Goal: Task Accomplishment & Management: Manage account settings

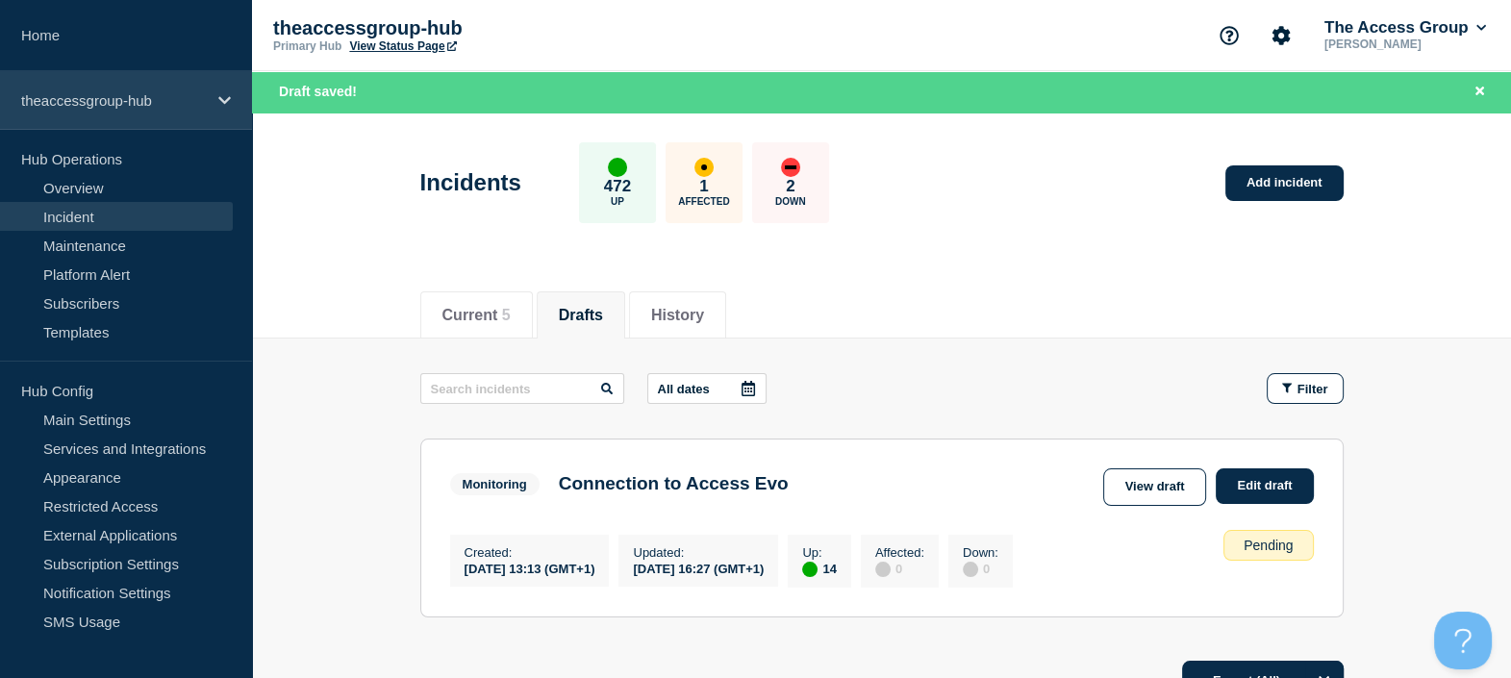
click at [101, 107] on p "theaccessgroup-hub" at bounding box center [113, 100] width 185 height 16
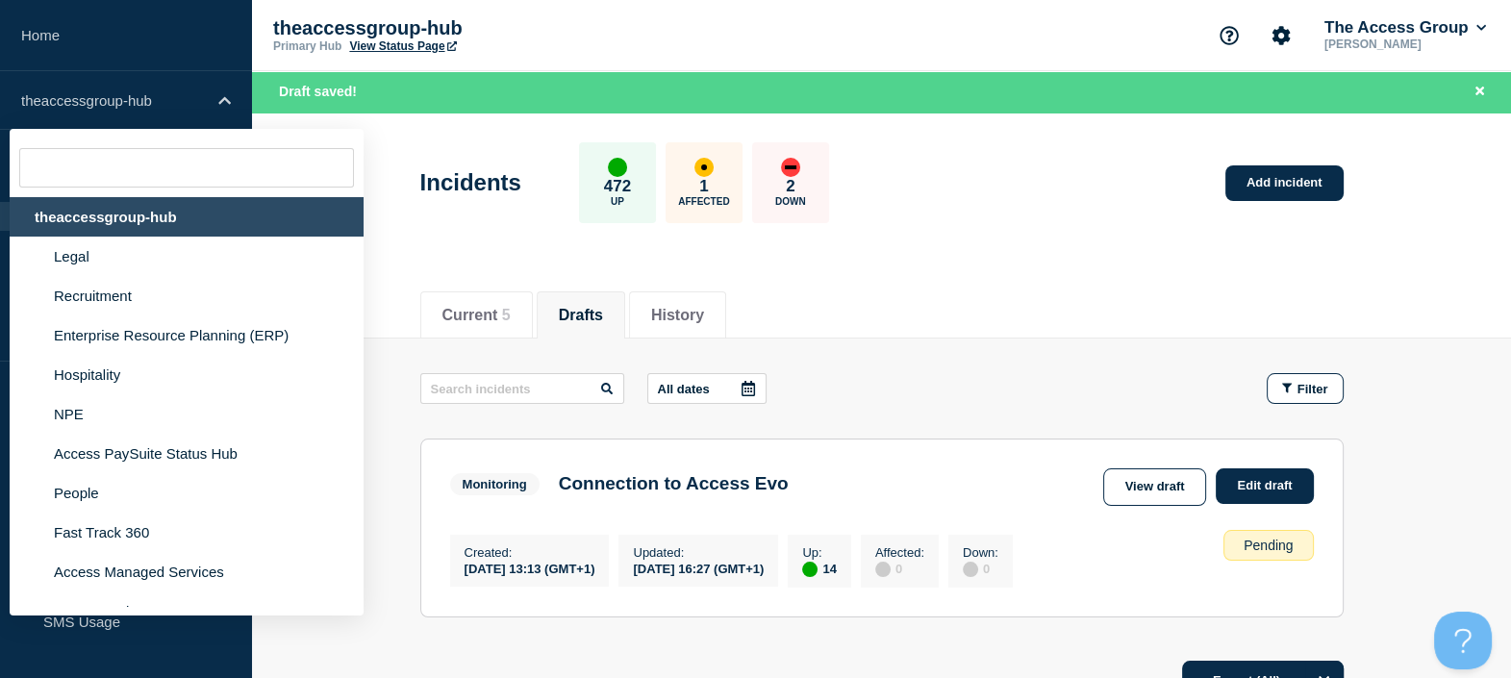
click at [86, 219] on div "theaccessgroup-hub" at bounding box center [187, 216] width 354 height 39
click at [74, 255] on li "Legal" at bounding box center [187, 256] width 354 height 39
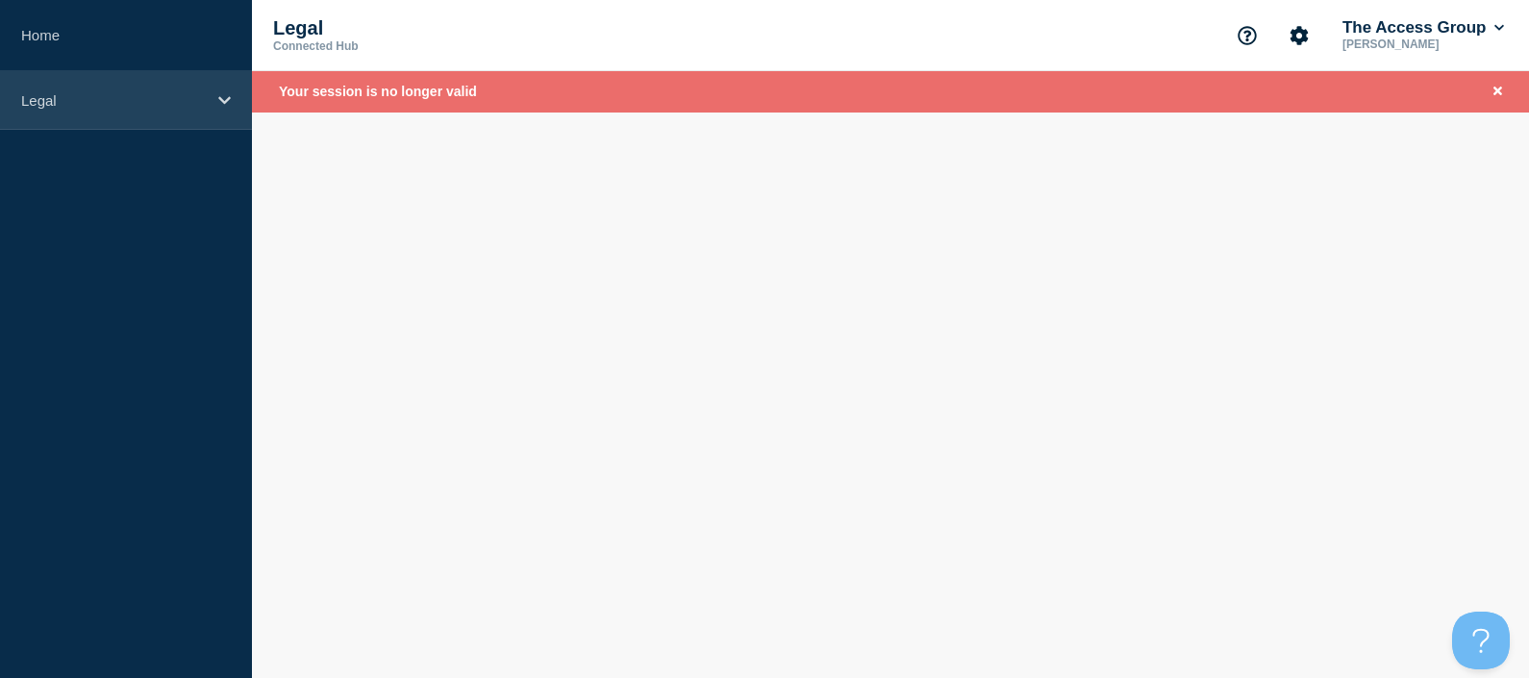
click at [53, 110] on div "Legal" at bounding box center [126, 100] width 252 height 59
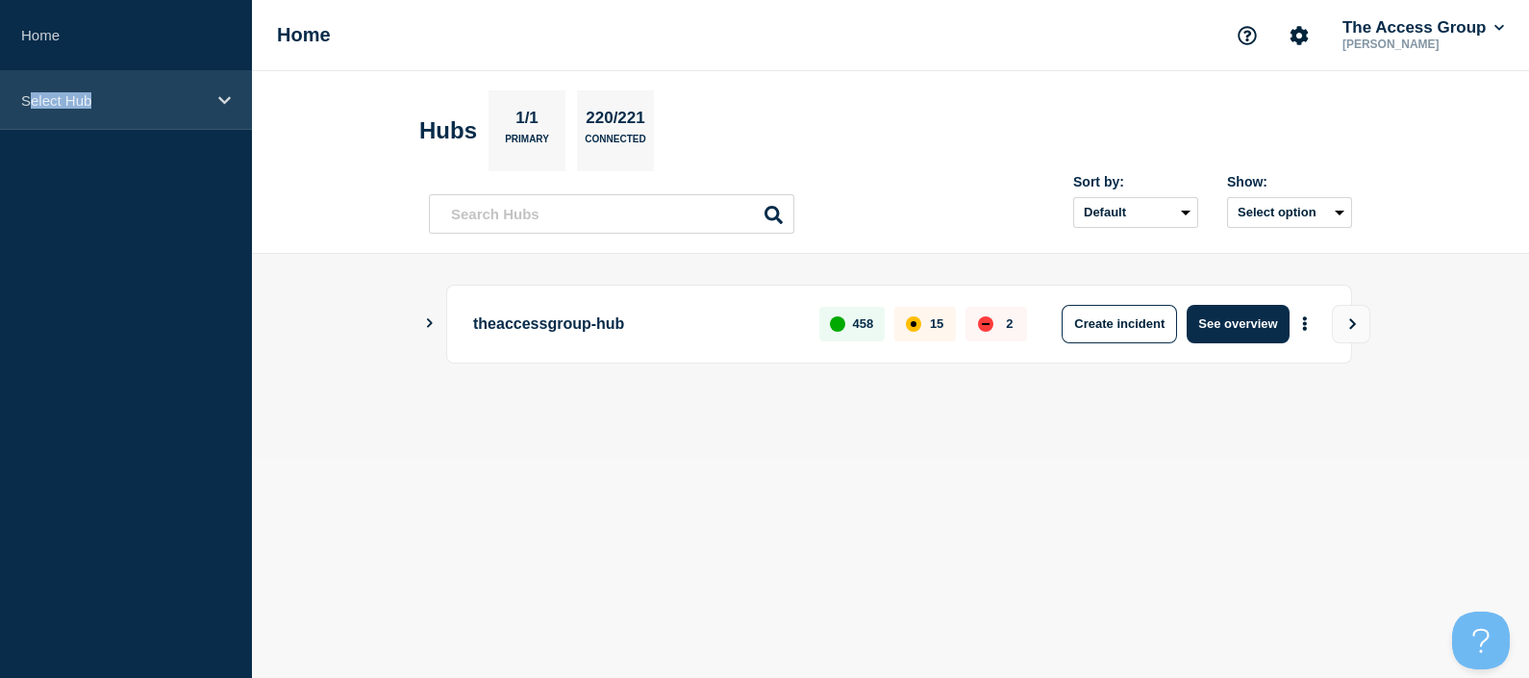
drag, startPoint x: 30, startPoint y: 107, endPoint x: 228, endPoint y: 82, distance: 199.7
click at [228, 82] on div "Select Hub" at bounding box center [126, 100] width 252 height 59
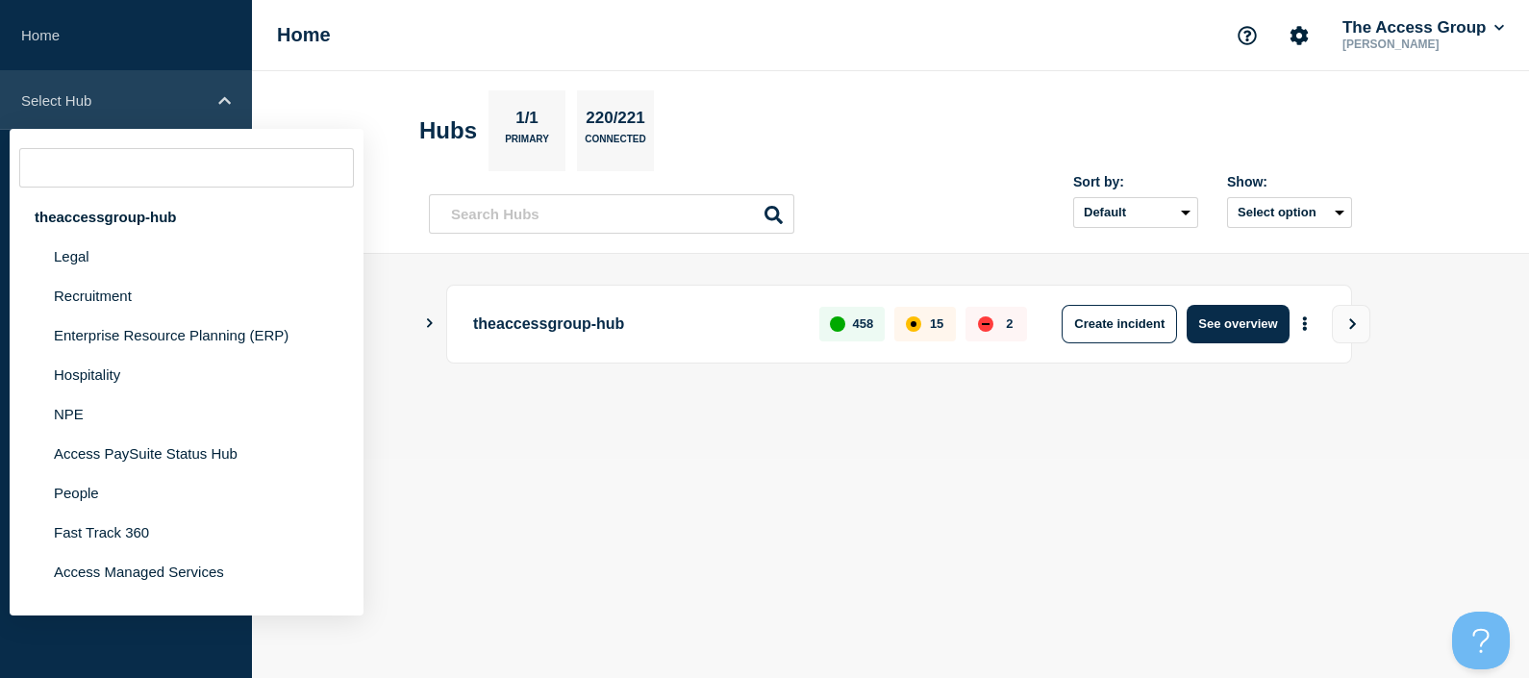
click at [228, 82] on div "Select Hub" at bounding box center [126, 100] width 252 height 59
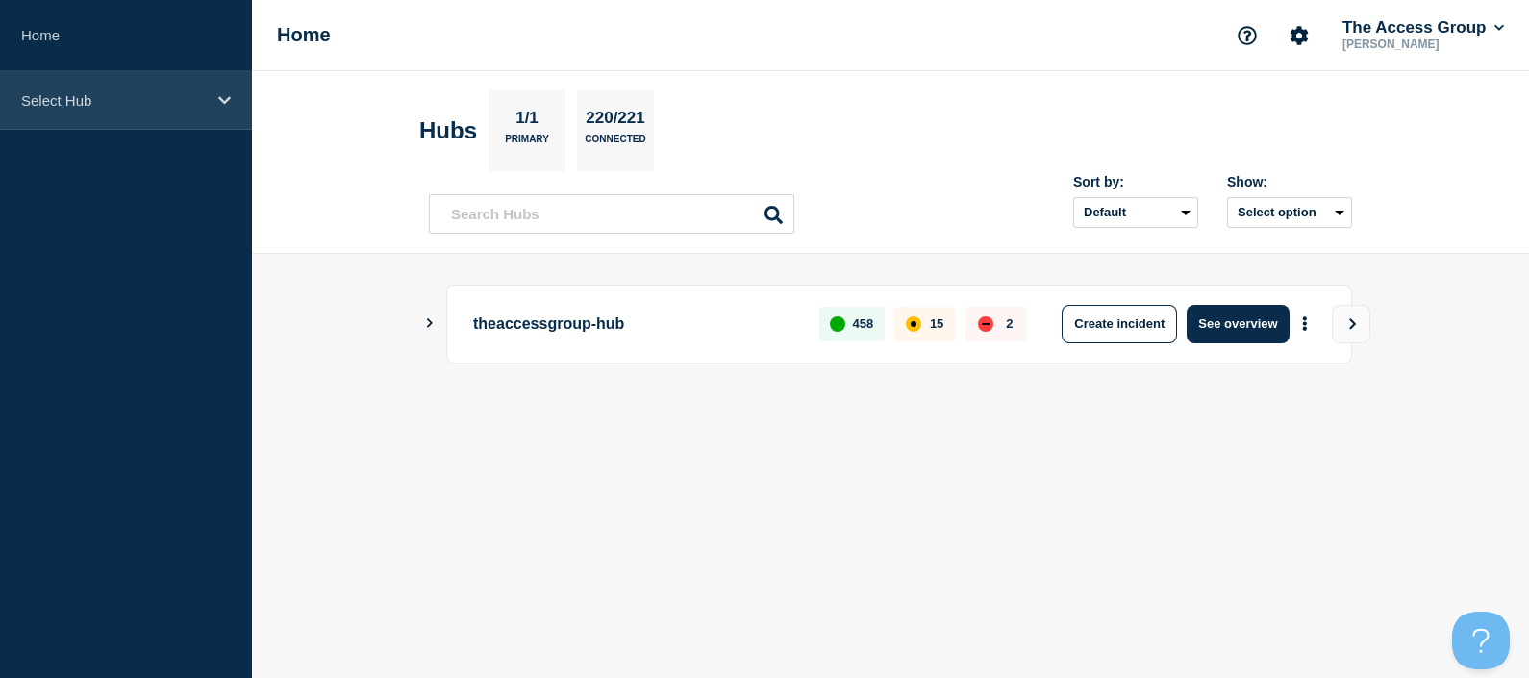
click at [221, 99] on icon at bounding box center [224, 100] width 13 height 8
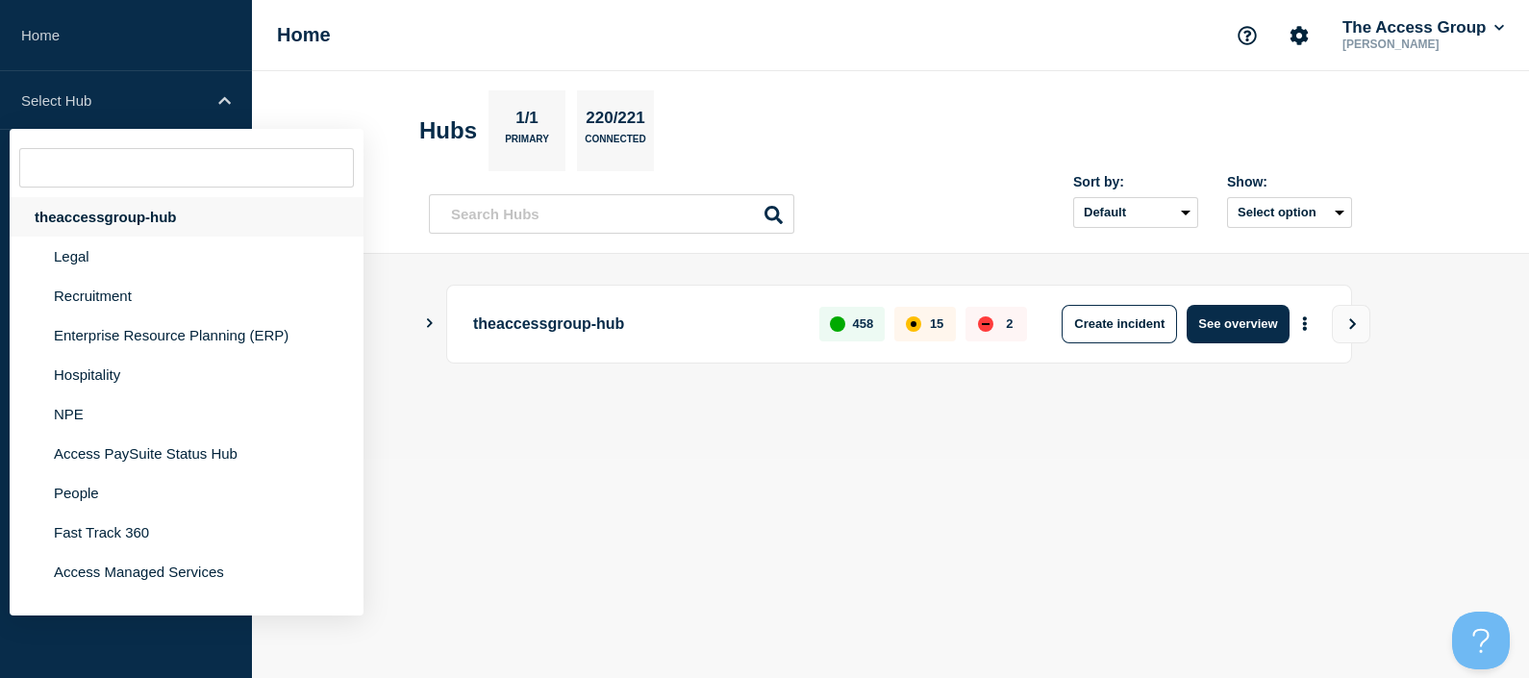
click at [123, 231] on div "theaccessgroup-hub" at bounding box center [187, 216] width 354 height 39
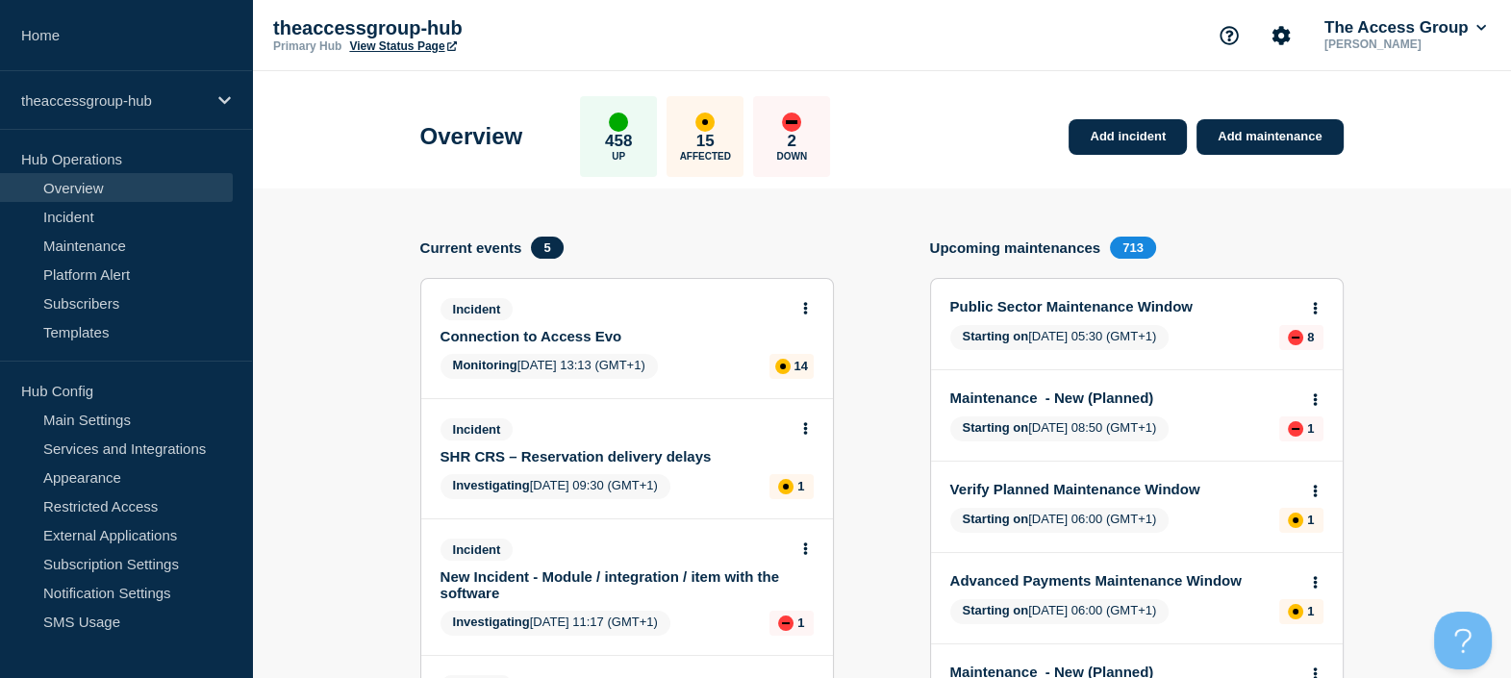
click at [550, 337] on link "Connection to Access Evo" at bounding box center [613, 336] width 347 height 16
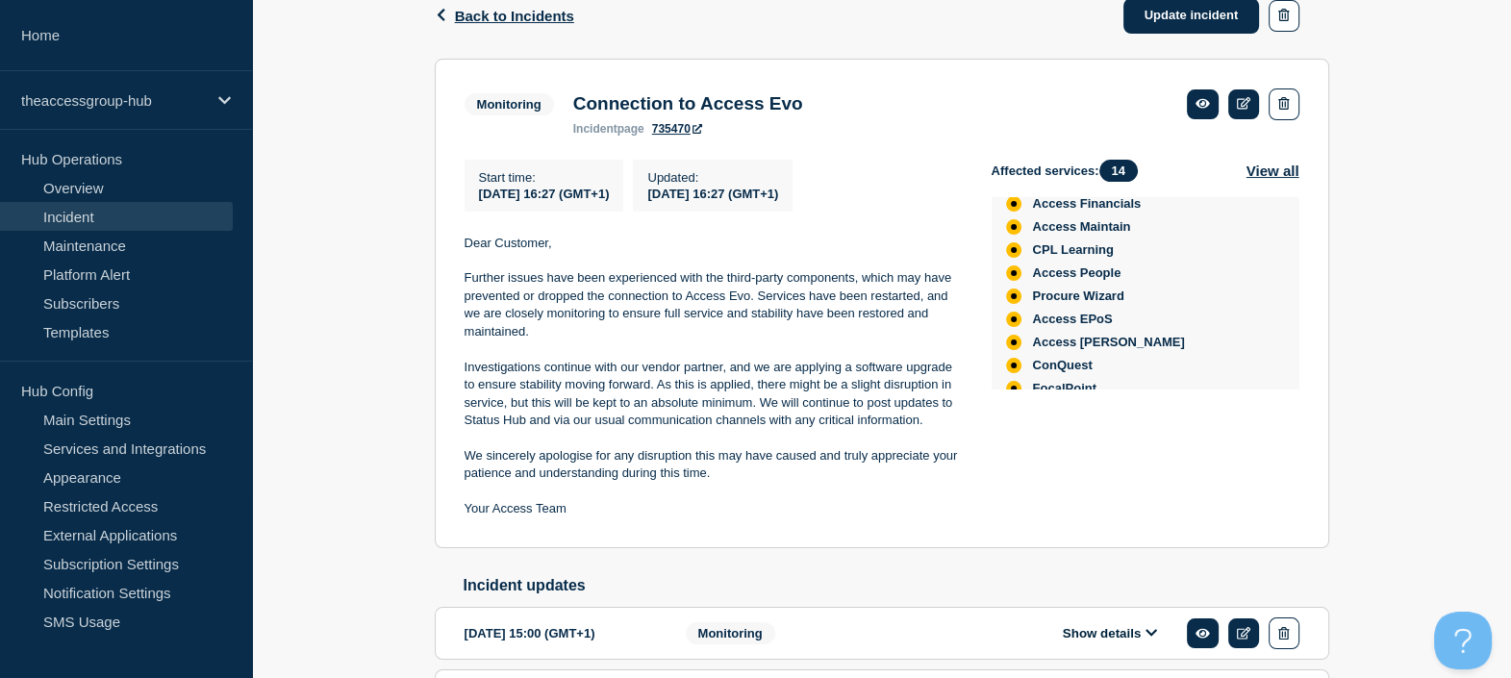
scroll to position [215, 0]
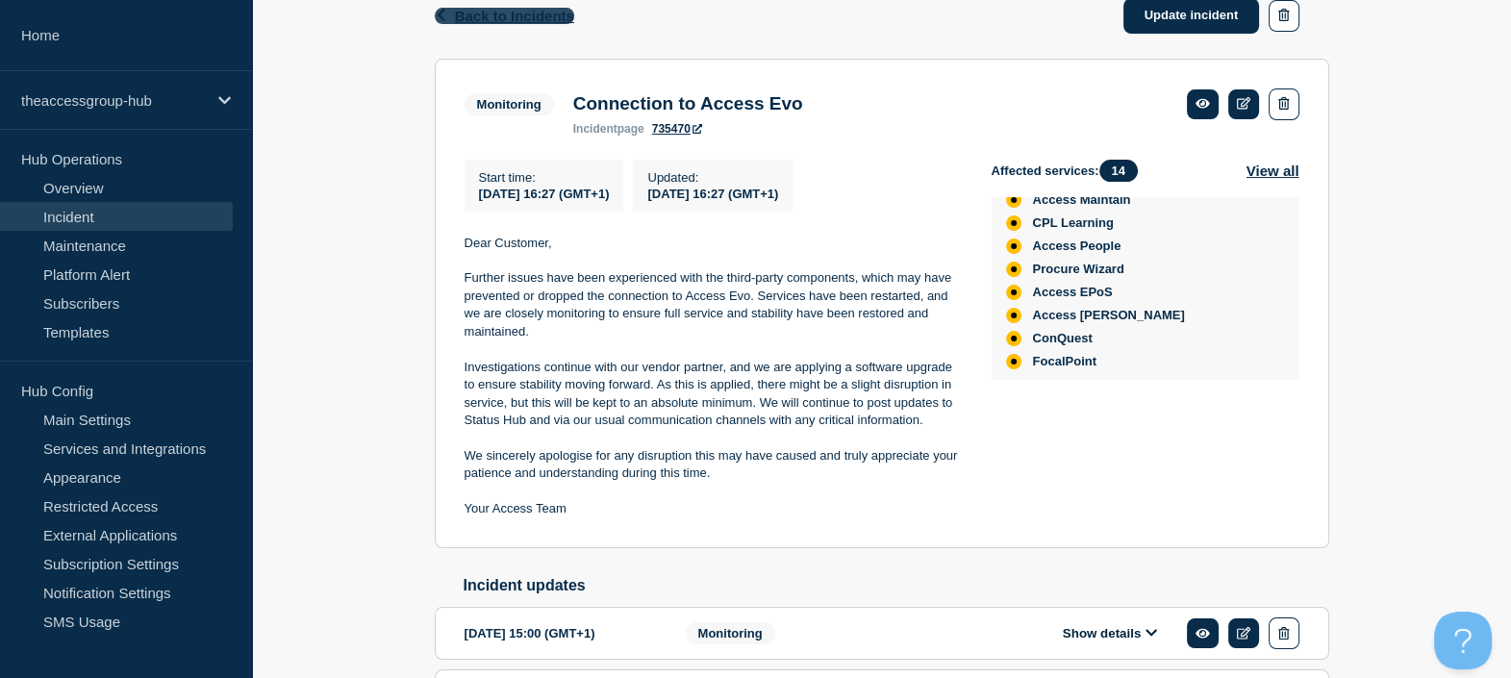
click at [536, 11] on span "Back to Incidents" at bounding box center [514, 16] width 119 height 16
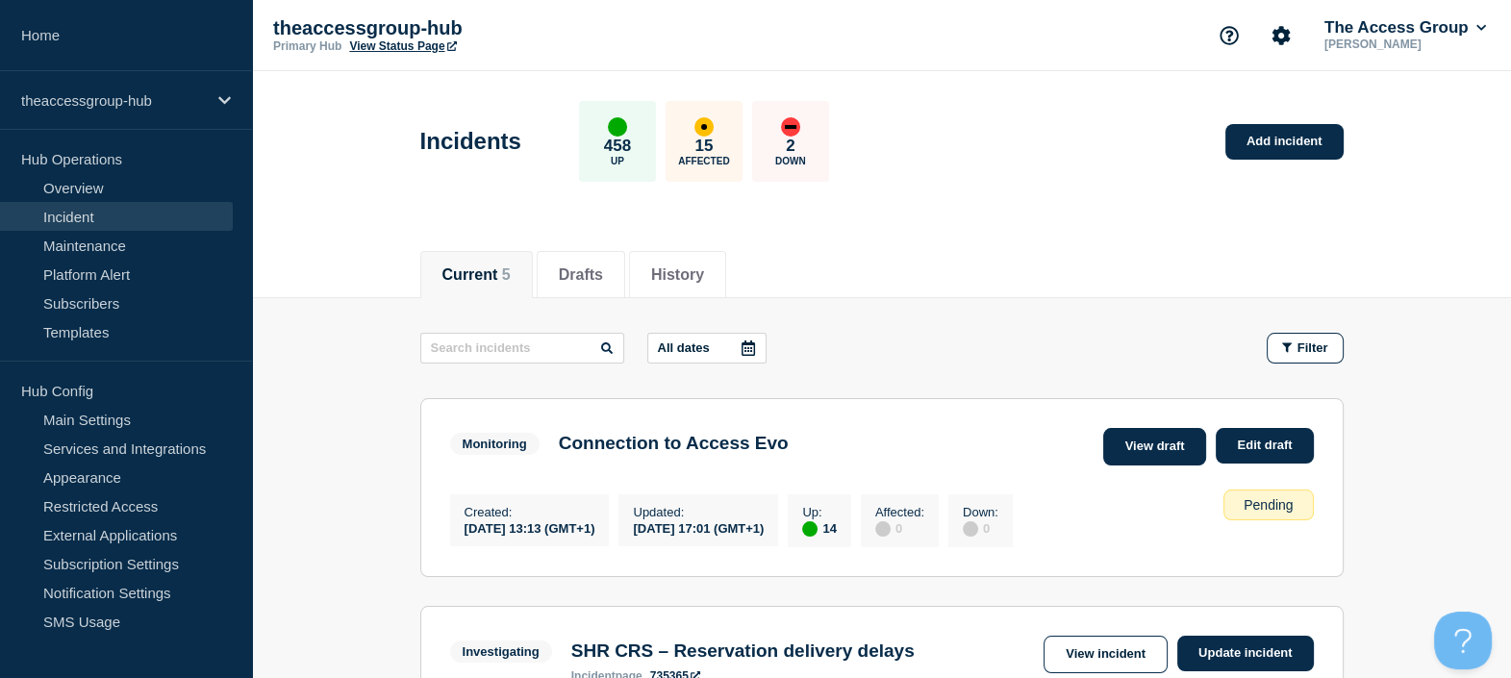
click at [1164, 449] on link "View draft" at bounding box center [1155, 447] width 104 height 38
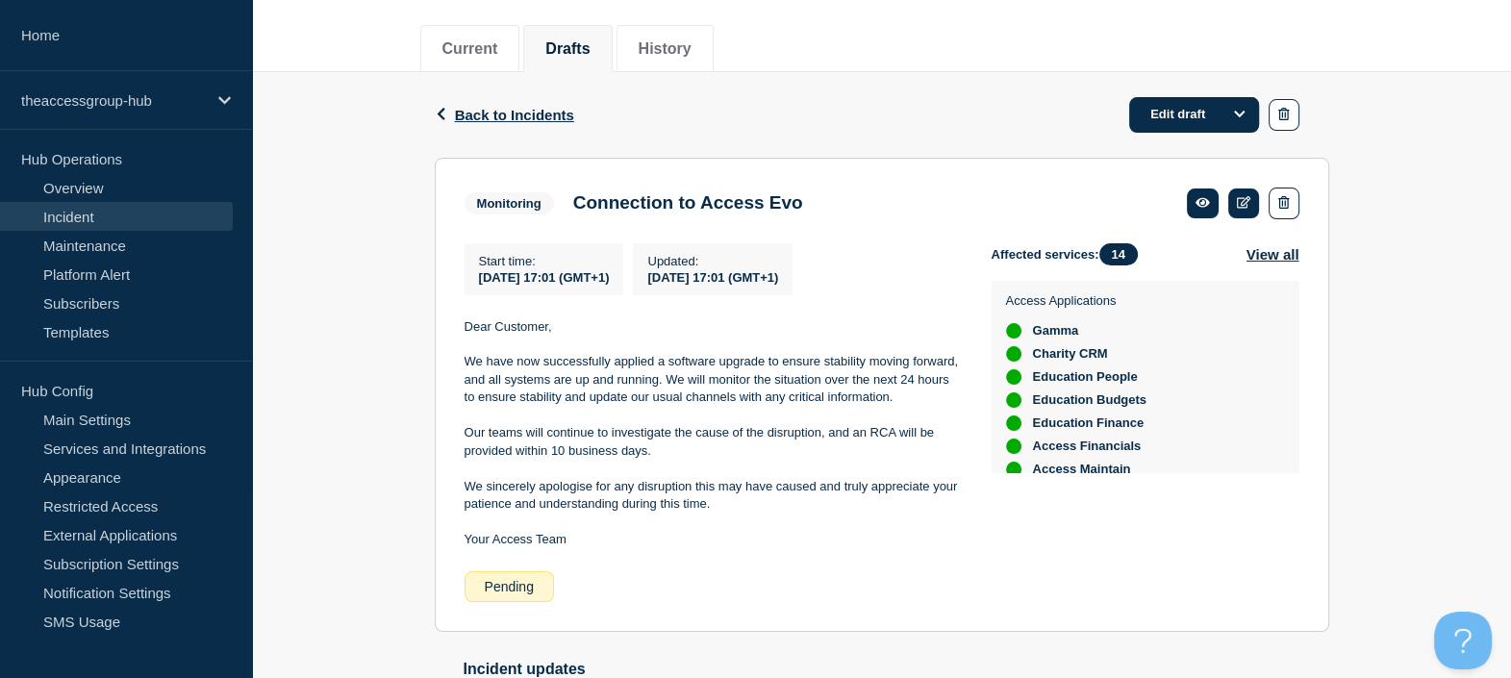
scroll to position [228, 0]
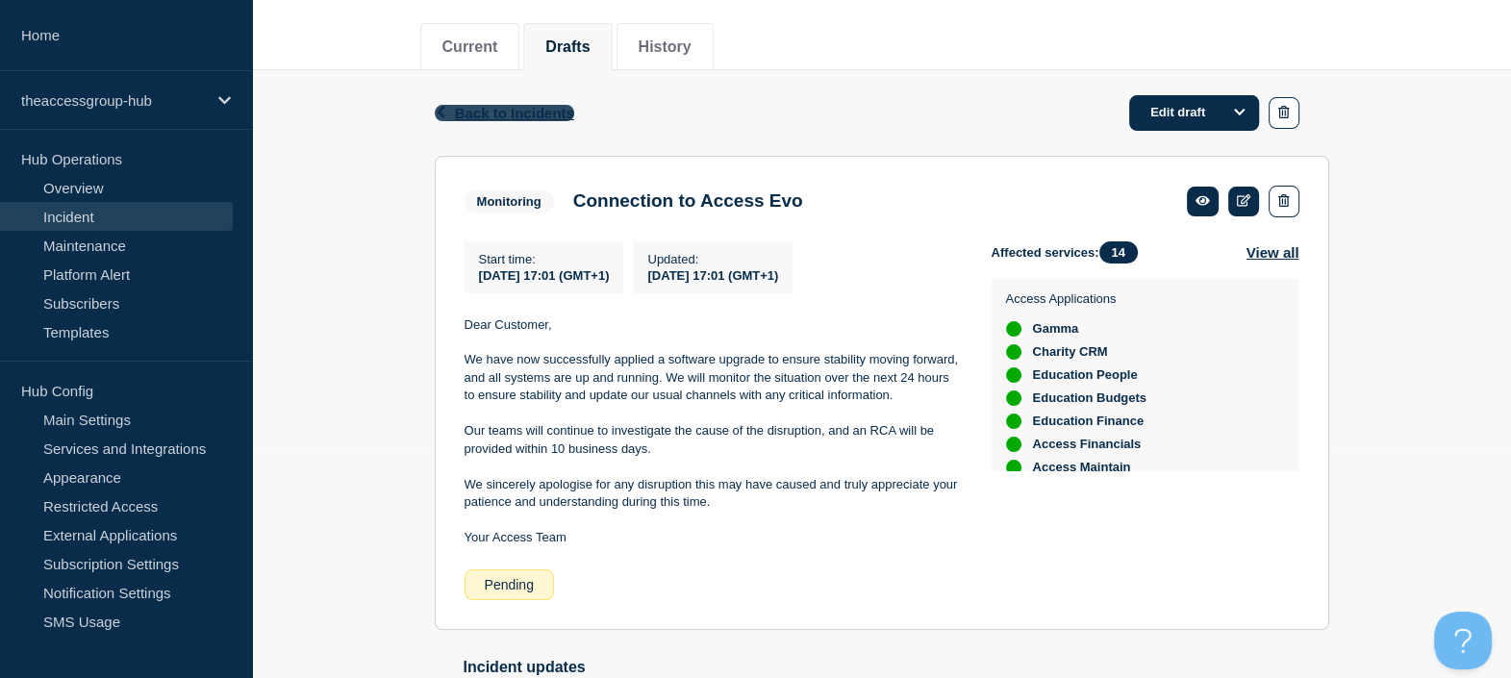
click at [509, 113] on span "Back to Incidents" at bounding box center [514, 113] width 119 height 16
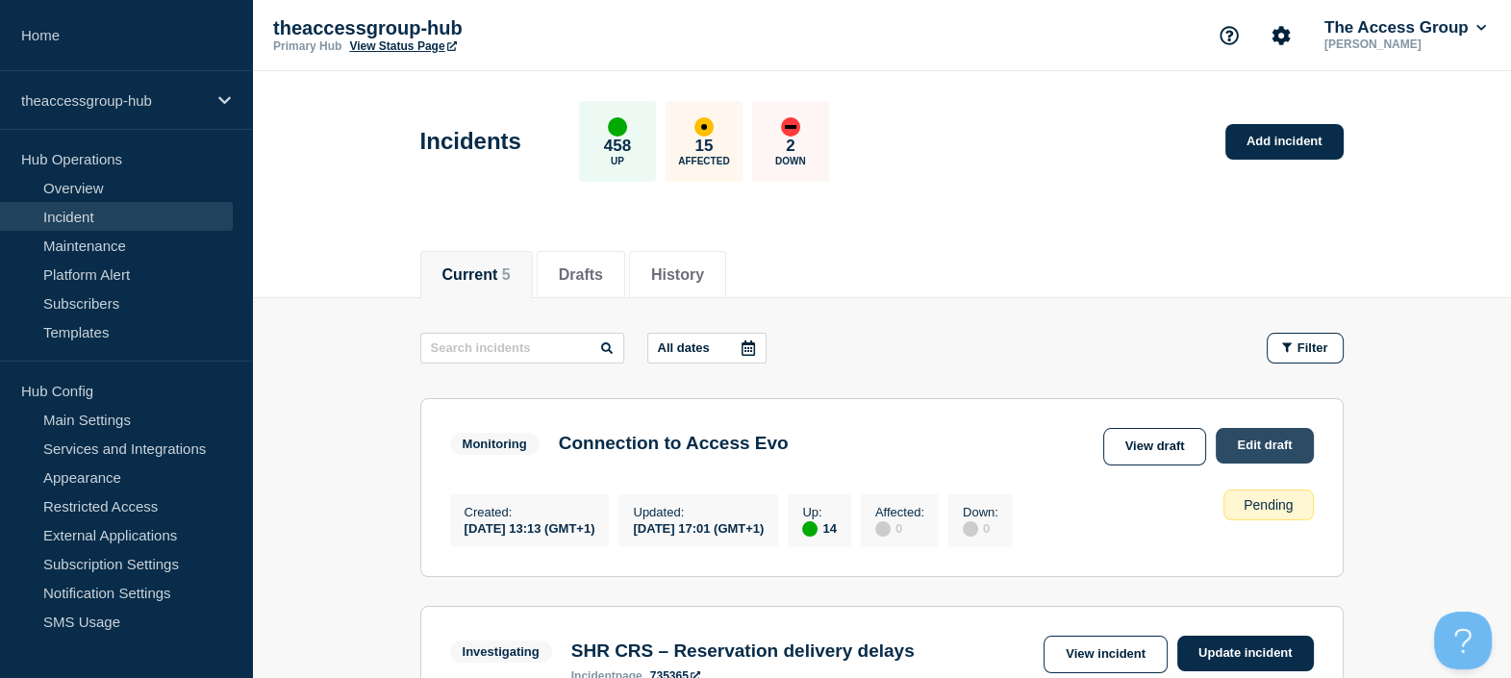
click at [1250, 449] on link "Edit draft" at bounding box center [1263, 446] width 97 height 36
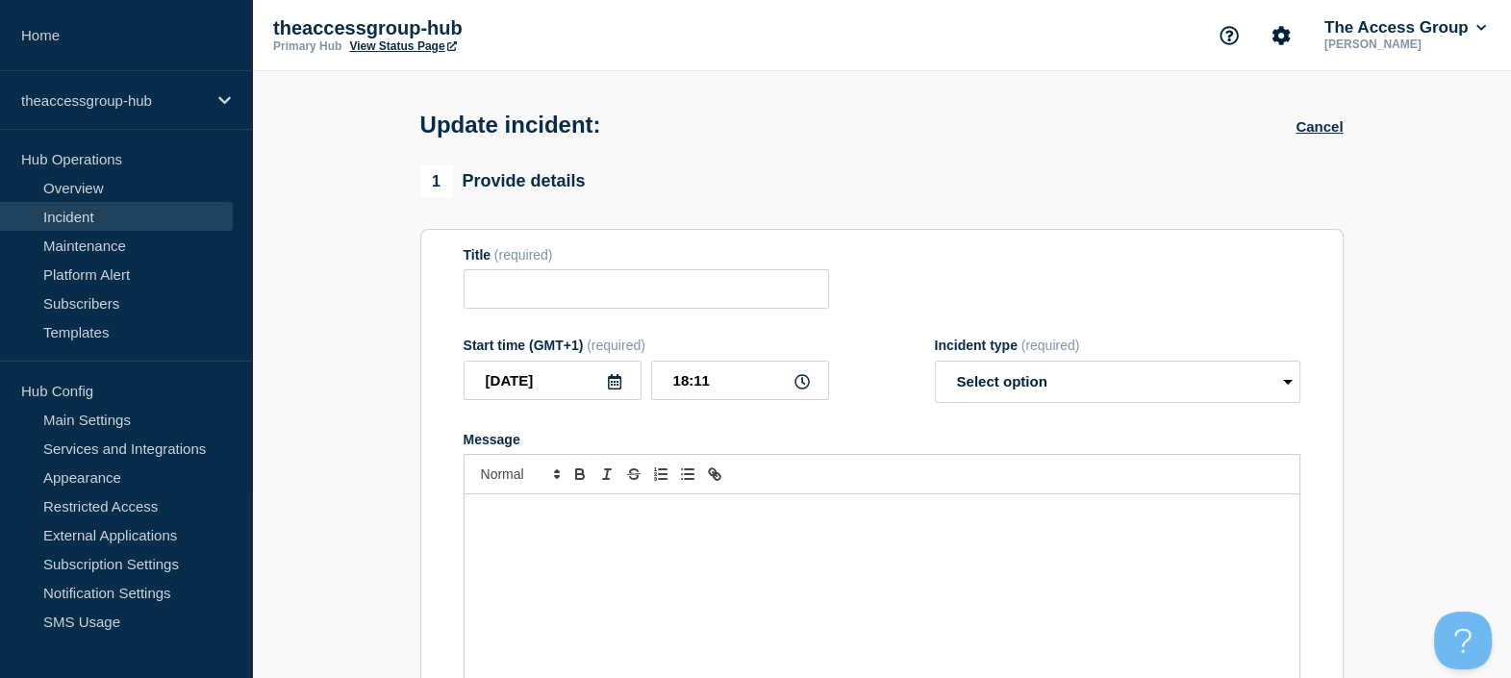
type input "Connection to Access Evo"
type input "17:01"
select select "monitoring"
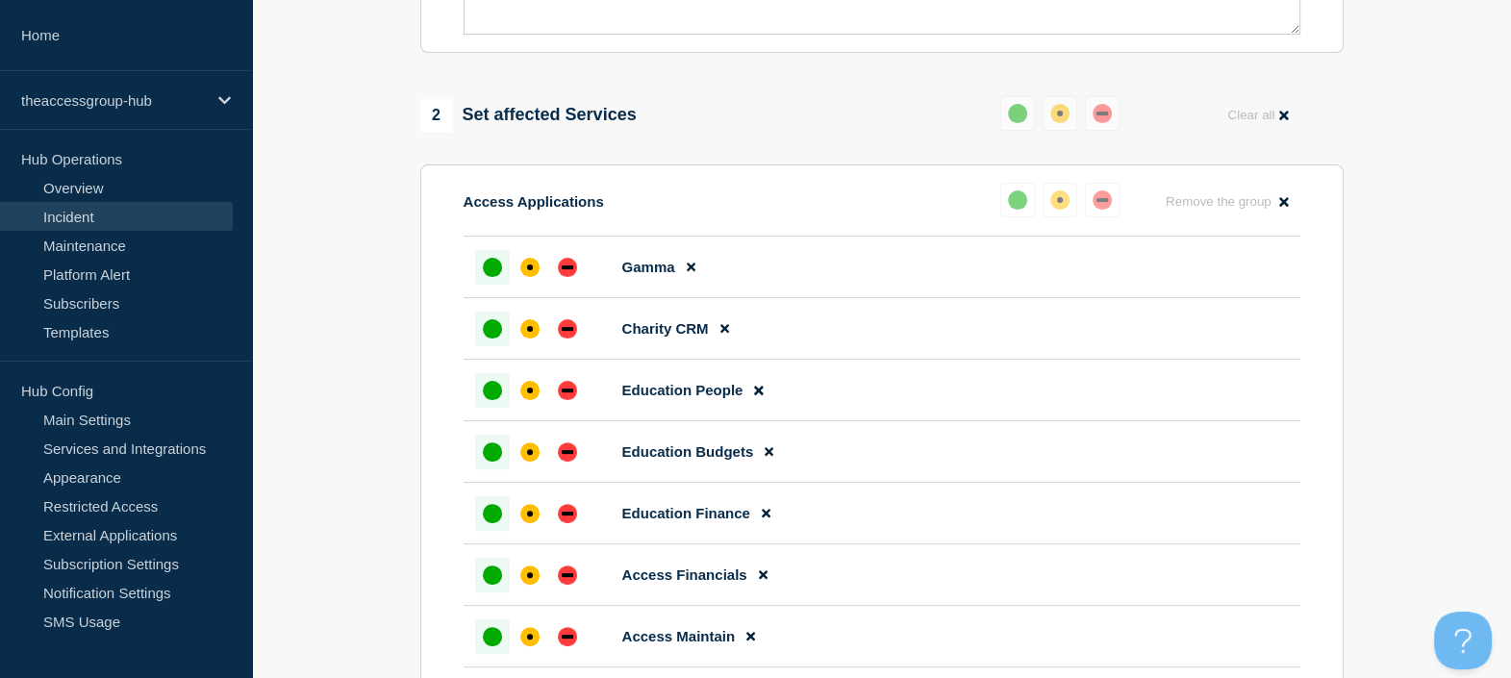
scroll to position [697, 0]
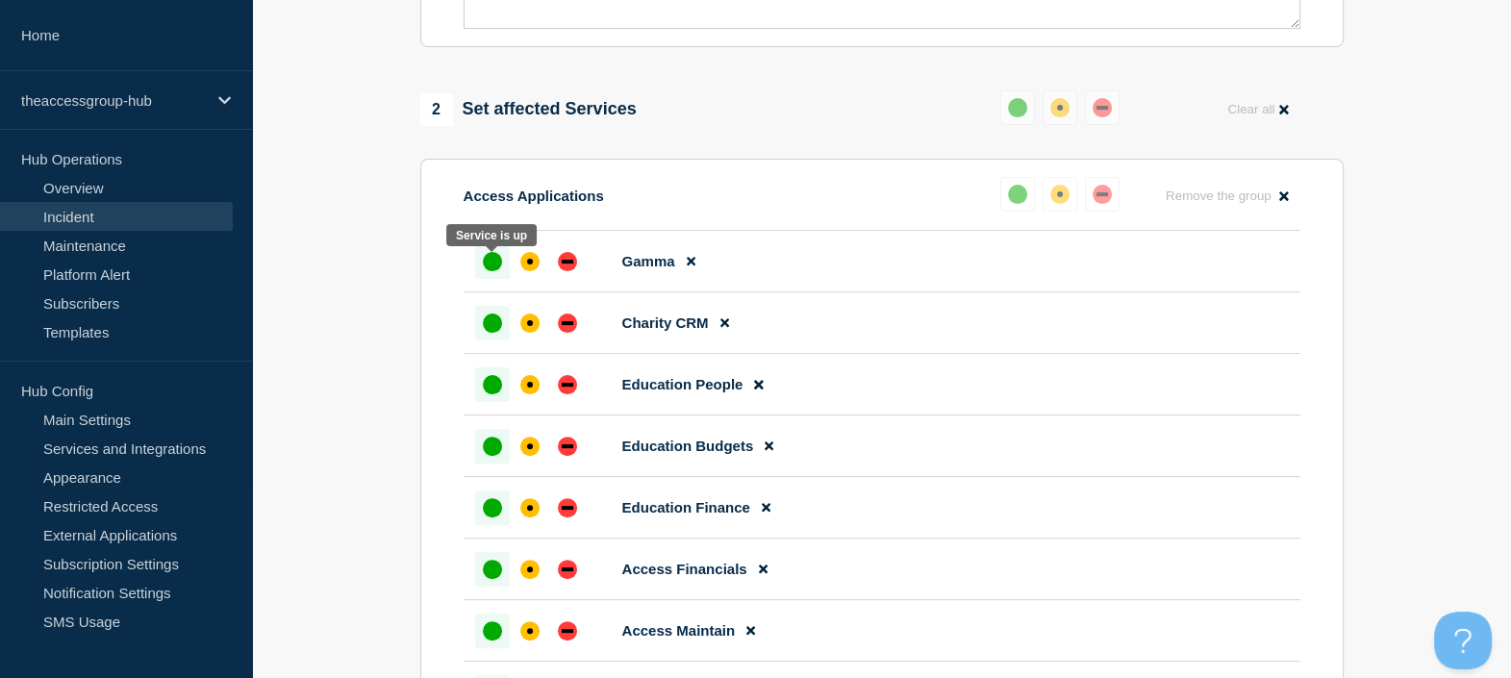
click at [491, 268] on div "up" at bounding box center [492, 261] width 19 height 19
click at [495, 340] on div at bounding box center [492, 323] width 35 height 35
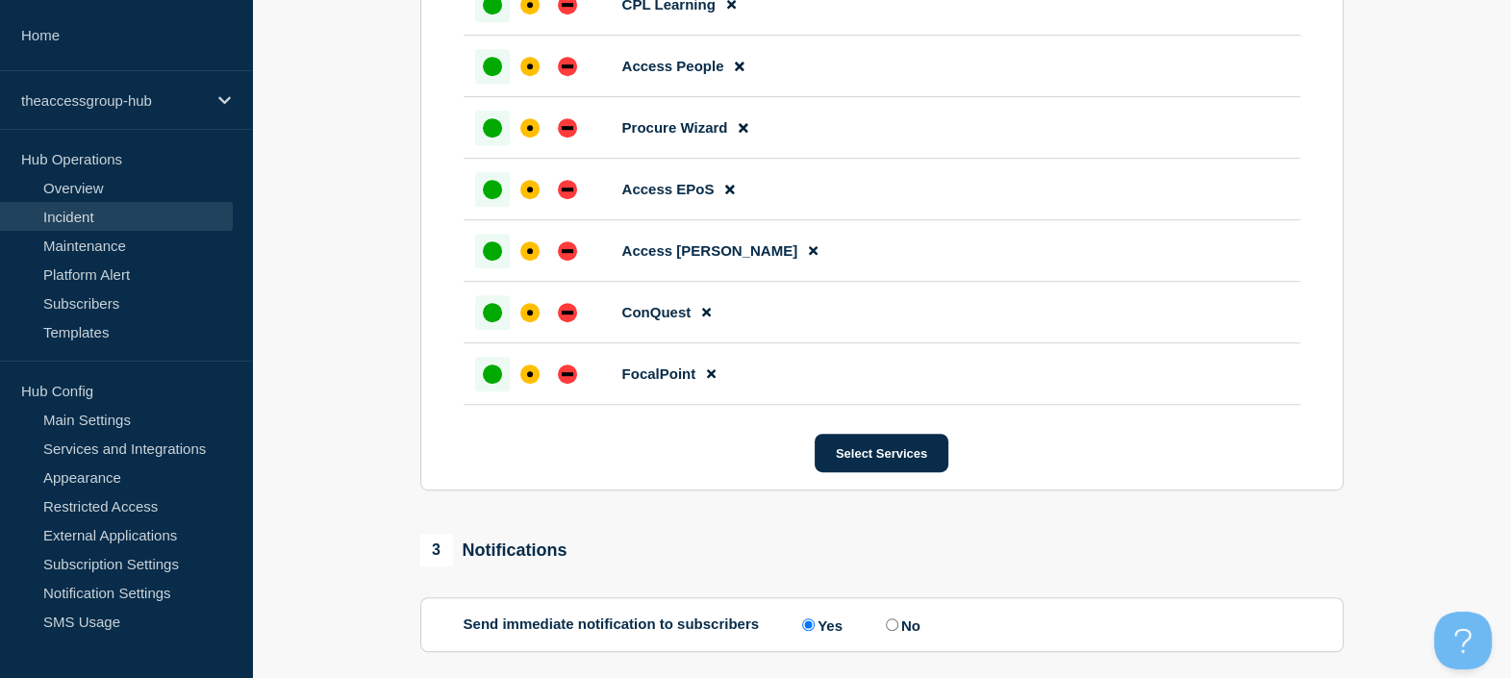
scroll to position [1521, 0]
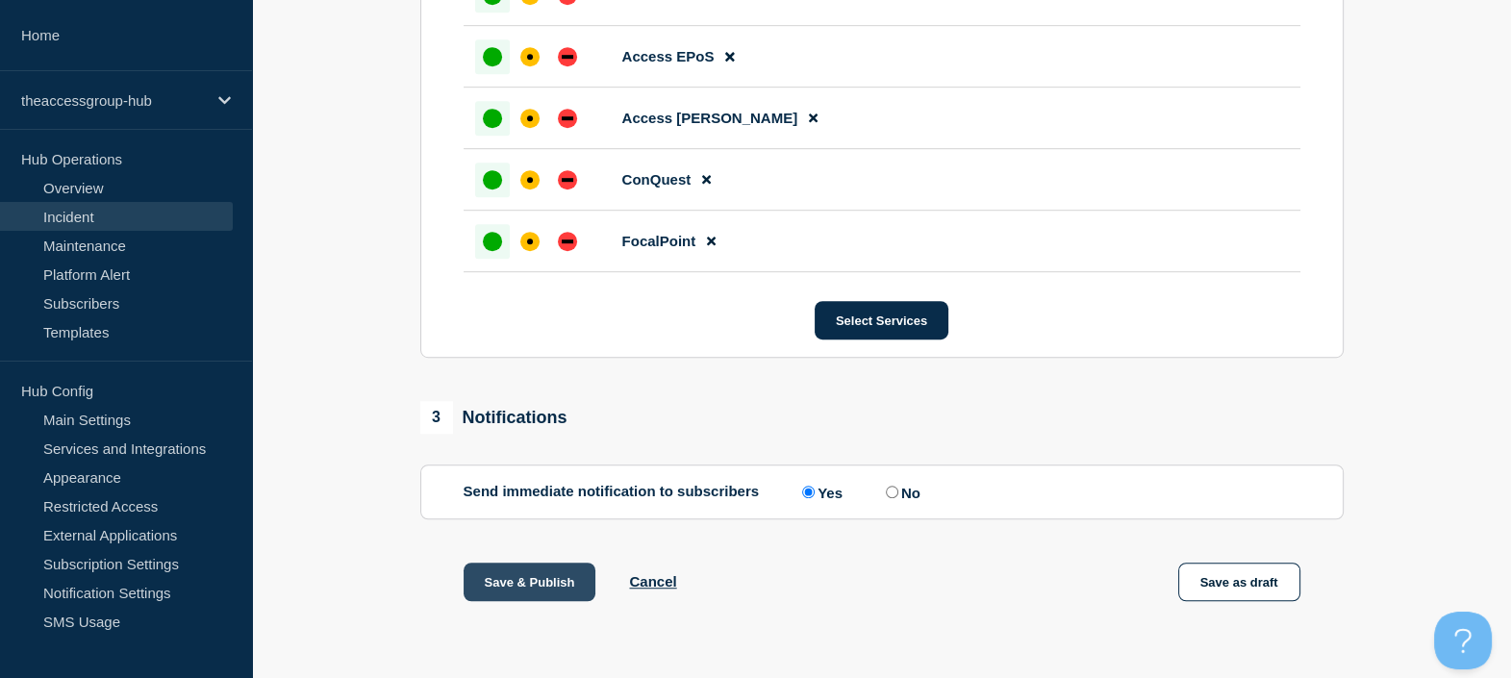
click at [498, 587] on button "Save & Publish" at bounding box center [529, 582] width 133 height 38
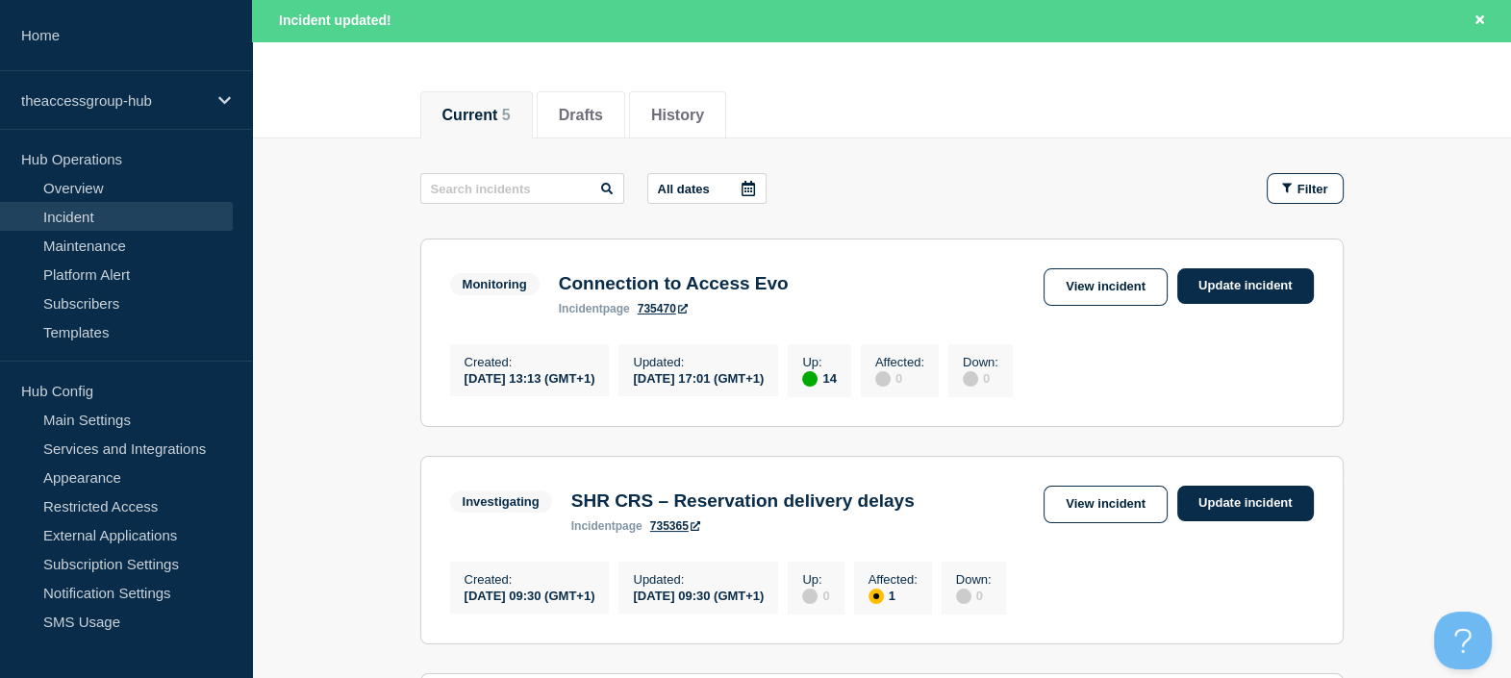
scroll to position [205, 0]
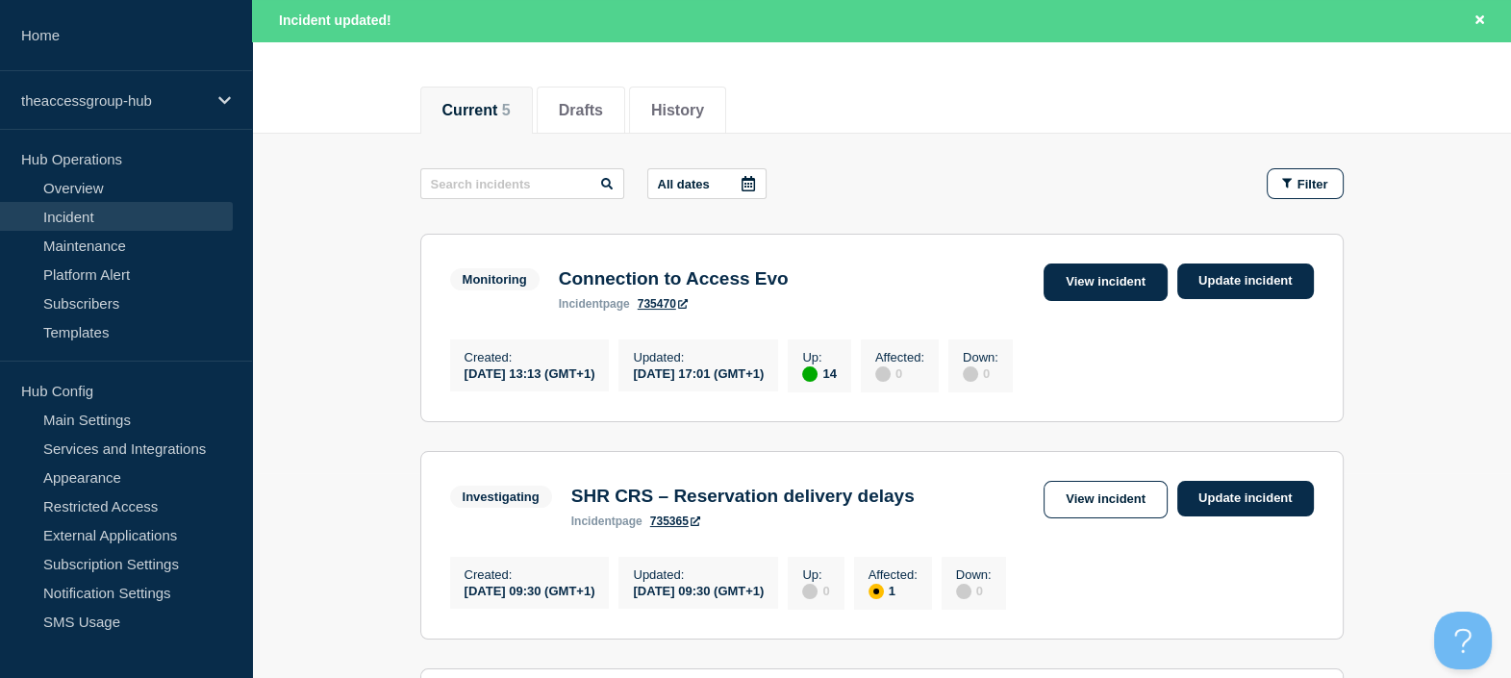
click at [1084, 271] on link "View incident" at bounding box center [1105, 282] width 124 height 38
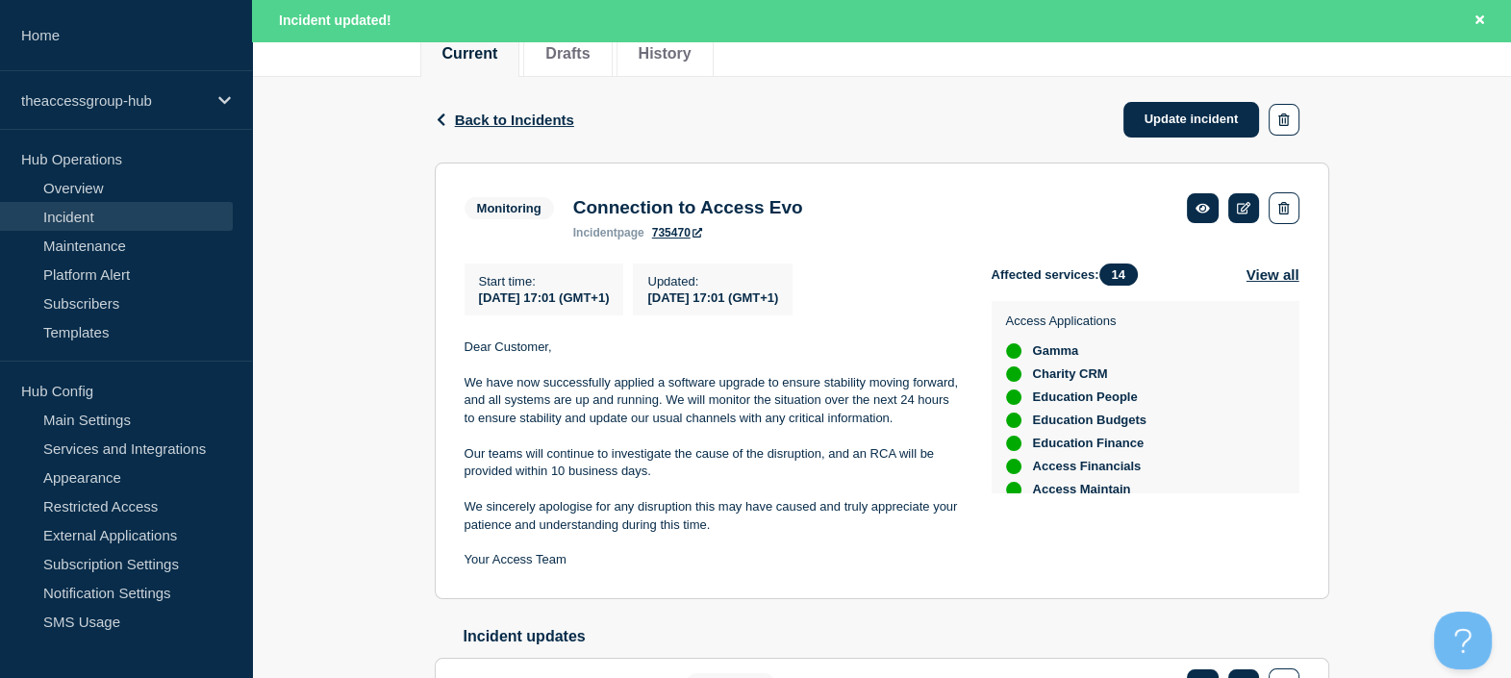
scroll to position [263, 0]
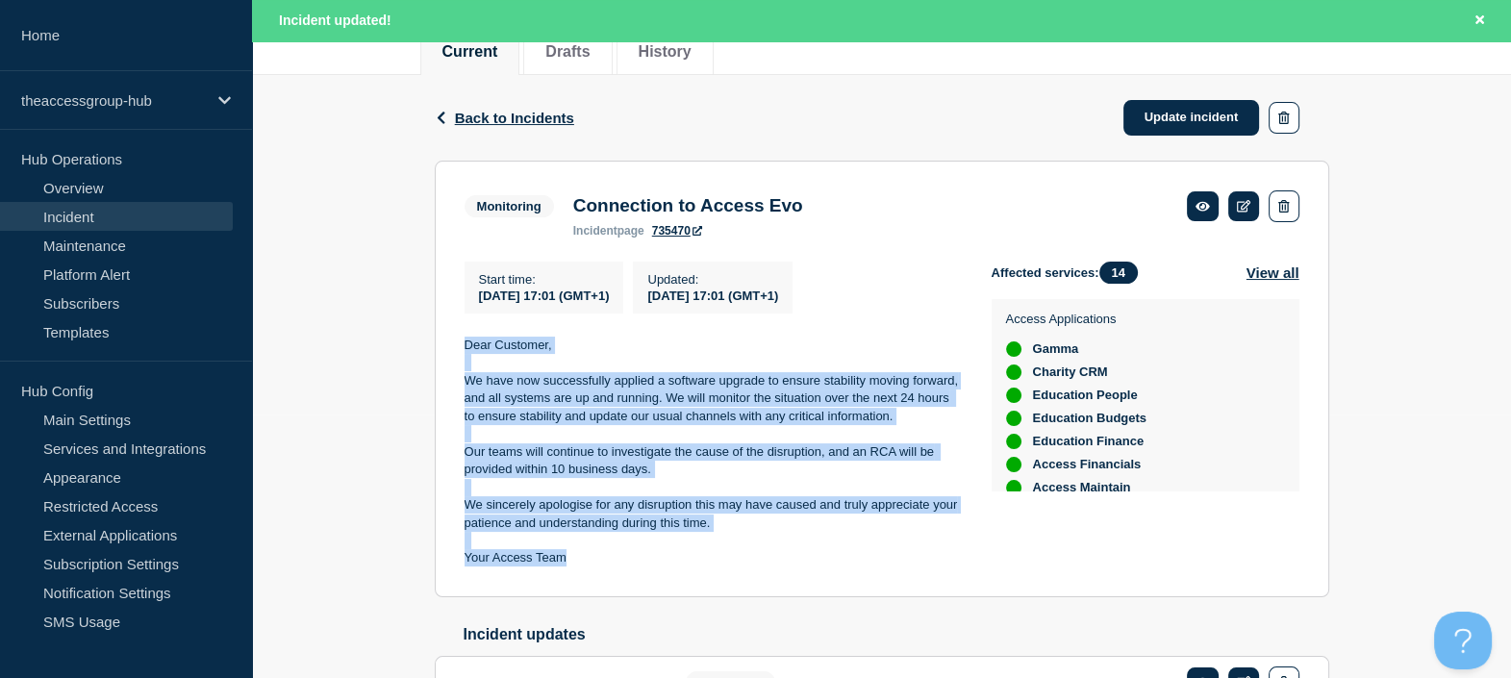
drag, startPoint x: 578, startPoint y: 565, endPoint x: 450, endPoint y: 356, distance: 245.6
click at [450, 356] on section "Monitoring Connection to Access Evo incident page 735470 Start time : 2025-10-1…" at bounding box center [882, 379] width 894 height 437
copy div "Dear Customer, We have now successfully applied a software upgrade to ensure st…"
click at [683, 233] on link "735470" at bounding box center [677, 230] width 50 height 13
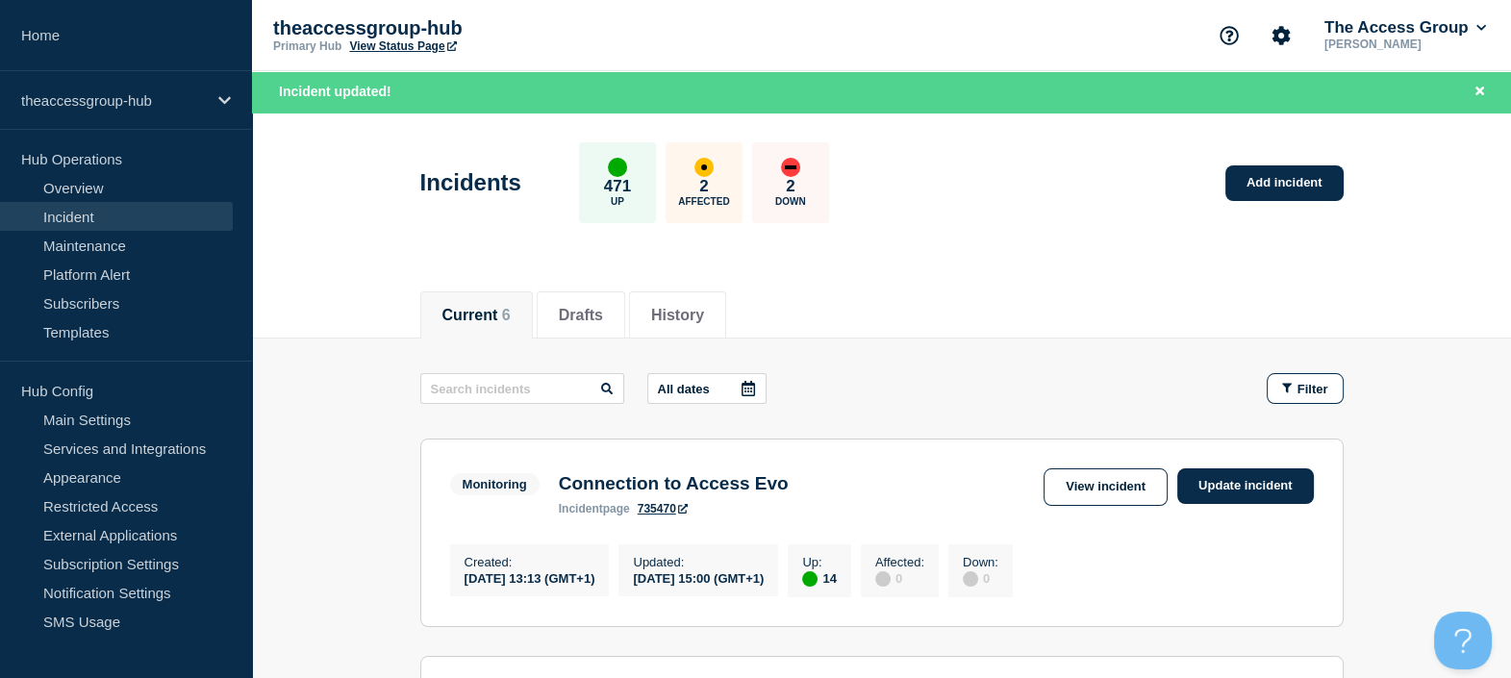
click at [654, 510] on link "735470" at bounding box center [663, 508] width 50 height 13
click at [1080, 480] on link "View incident" at bounding box center [1105, 487] width 124 height 38
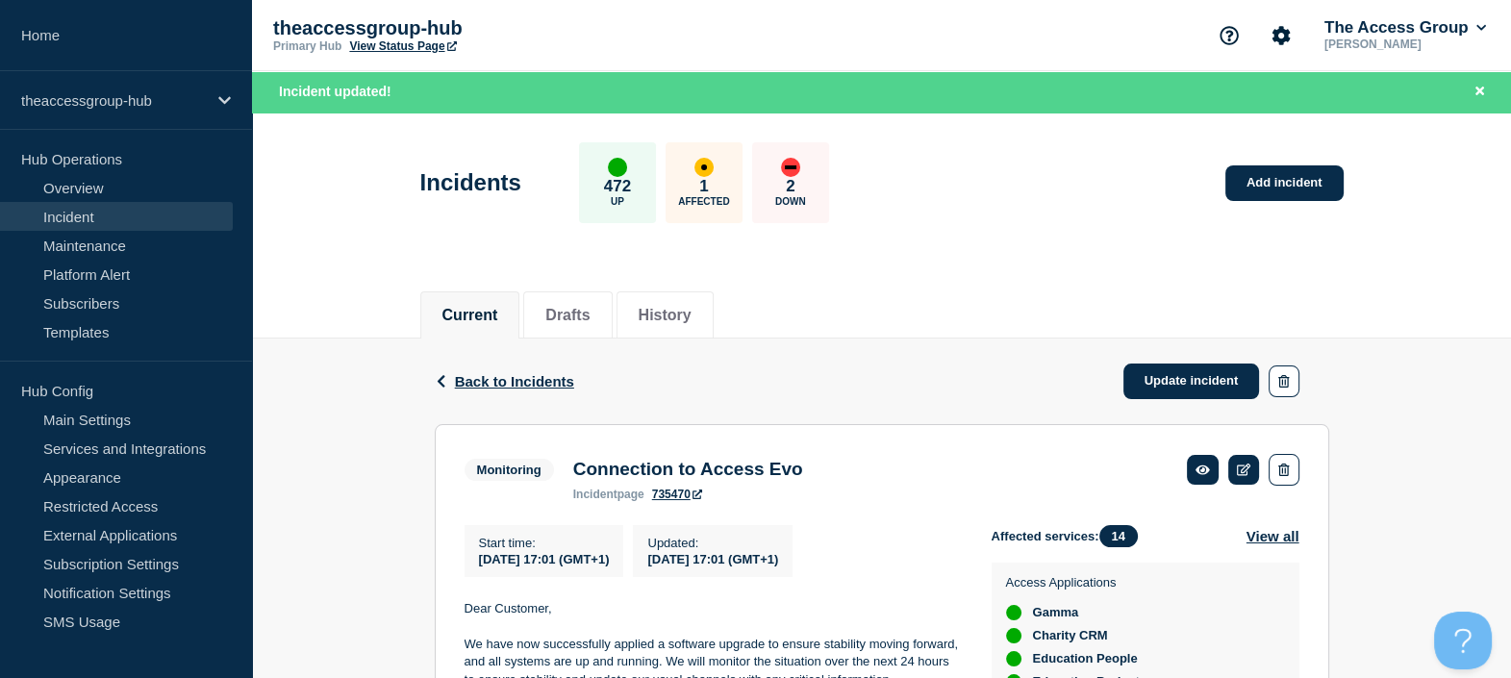
click at [670, 500] on link "735470" at bounding box center [677, 494] width 50 height 13
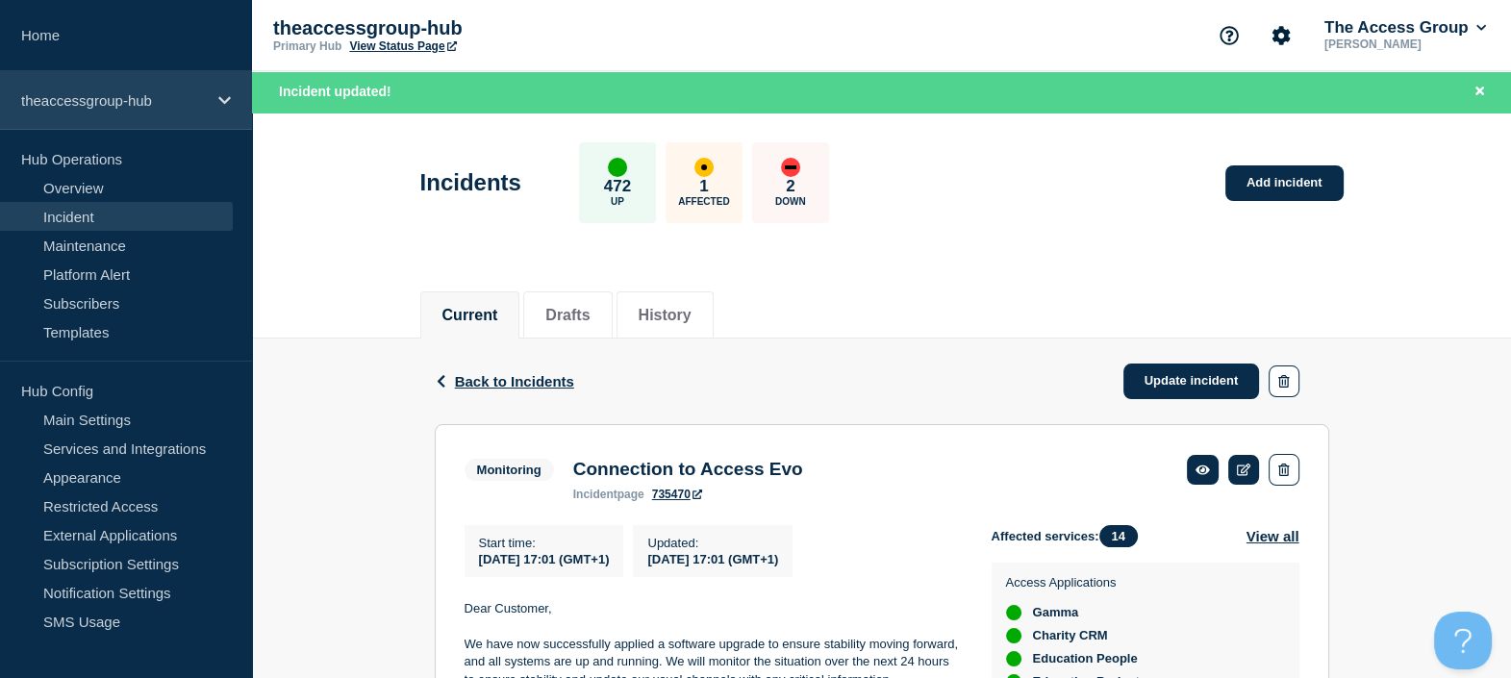
click at [69, 107] on p "theaccessgroup-hub" at bounding box center [113, 100] width 185 height 16
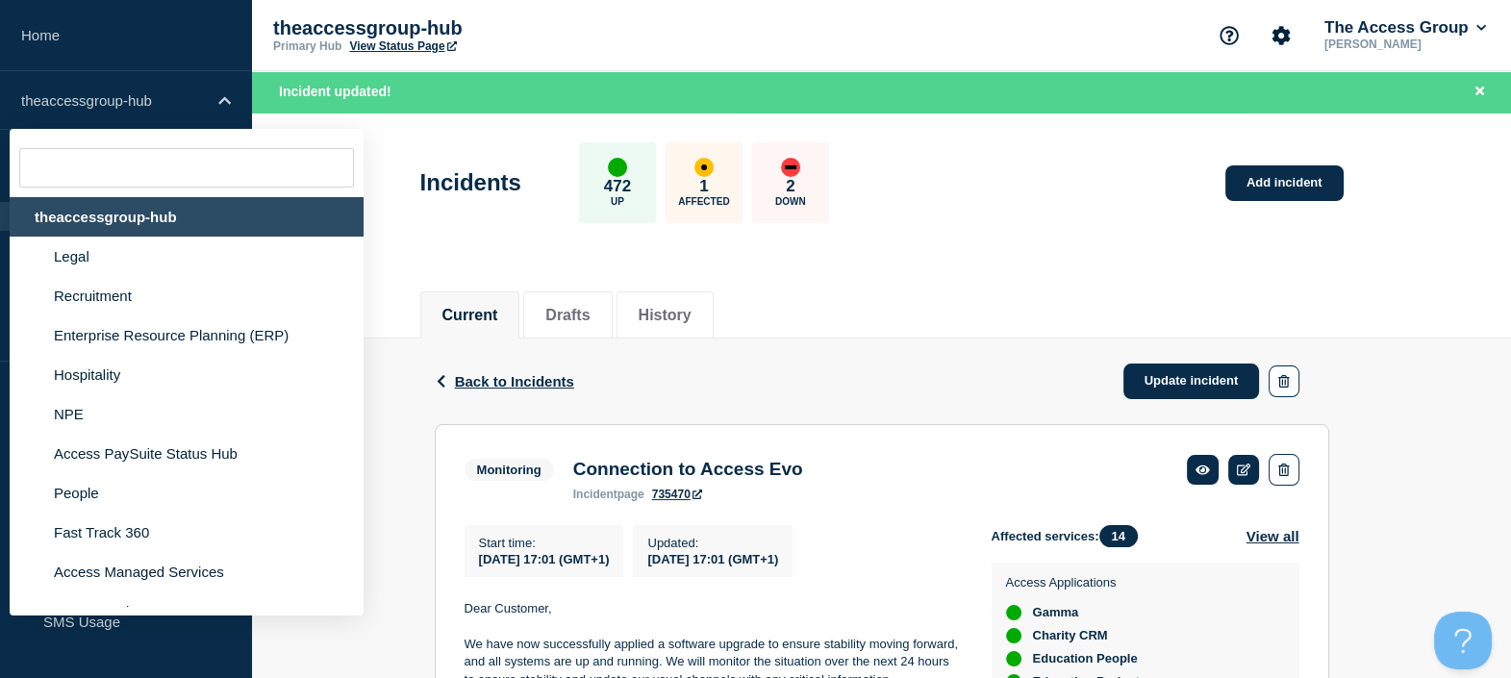
click at [374, 48] on link "View Status Page" at bounding box center [402, 45] width 107 height 13
